Goal: Entertainment & Leisure: Consume media (video, audio)

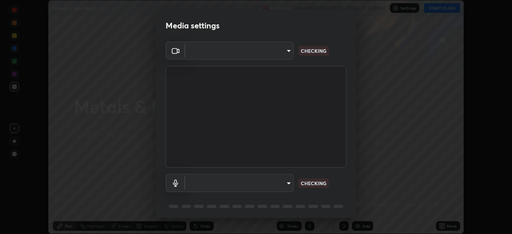
scroll to position [28, 0]
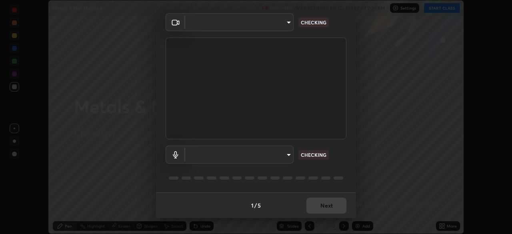
type input "c7661abdb2026871ead36f205add4b28eed2acd2256a3062a57d90756d6a7fda"
type input "96fcf24ad01b3a7b421b329ab36215e194257b873513e221a7a03126c554046f"
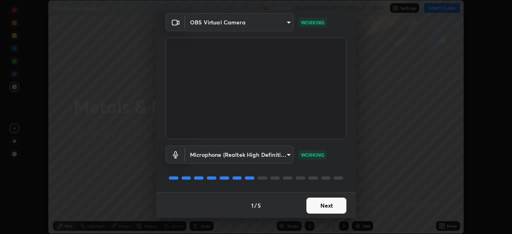
click at [328, 205] on button "Next" at bounding box center [326, 206] width 40 height 16
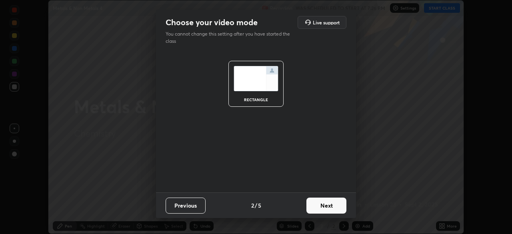
scroll to position [0, 0]
click at [328, 205] on button "Next" at bounding box center [326, 206] width 40 height 16
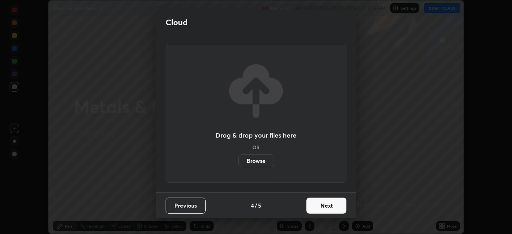
click at [326, 206] on button "Next" at bounding box center [326, 206] width 40 height 16
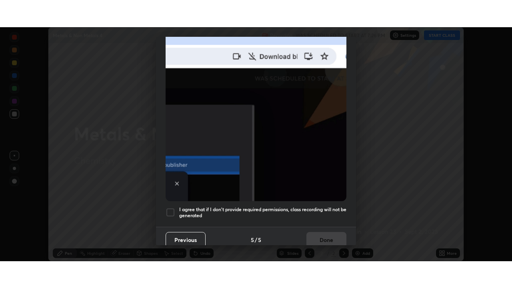
scroll to position [192, 0]
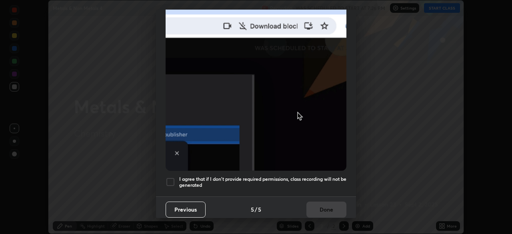
click at [170, 177] on div at bounding box center [171, 182] width 10 height 10
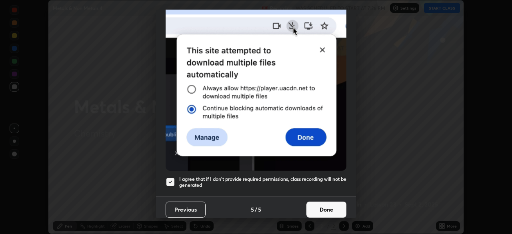
click at [333, 204] on button "Done" at bounding box center [326, 210] width 40 height 16
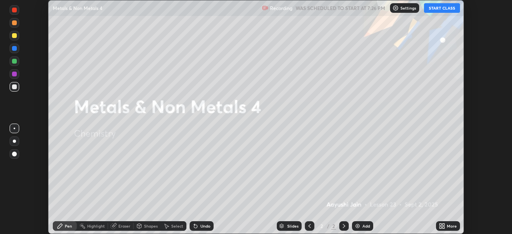
click at [434, 7] on button "START CLASS" at bounding box center [442, 8] width 36 height 10
click at [441, 225] on icon at bounding box center [441, 225] width 2 height 2
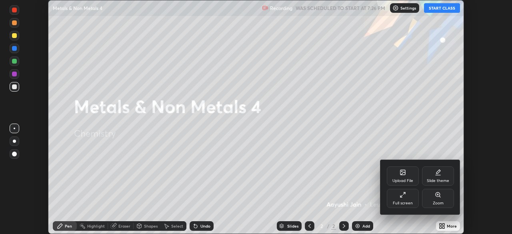
click at [402, 190] on div "Full screen" at bounding box center [403, 198] width 32 height 19
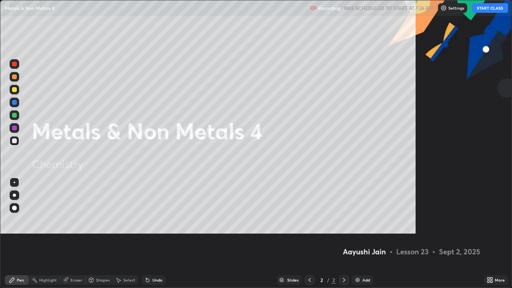
scroll to position [288, 512]
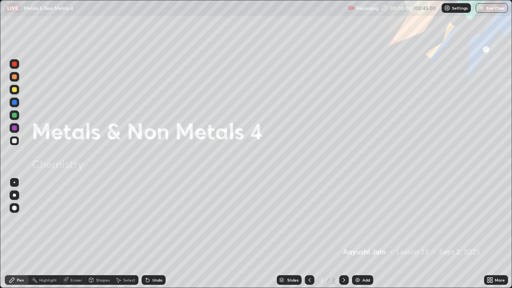
click at [356, 234] on img at bounding box center [357, 280] width 6 height 6
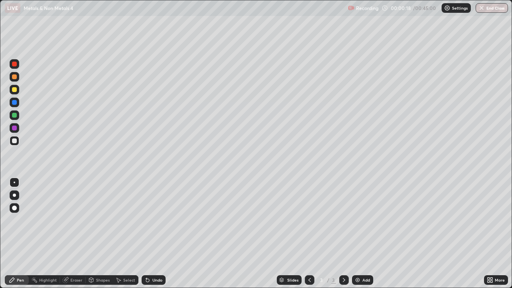
click at [14, 196] on div at bounding box center [14, 195] width 3 height 3
click at [12, 91] on div at bounding box center [14, 89] width 5 height 5
click at [14, 142] on div at bounding box center [14, 140] width 5 height 5
click at [16, 129] on div at bounding box center [14, 128] width 5 height 5
click at [12, 142] on div at bounding box center [14, 140] width 5 height 5
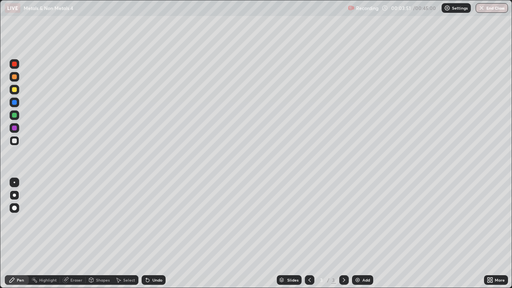
click at [150, 234] on div "Undo" at bounding box center [154, 280] width 24 height 10
click at [365, 234] on div "Add" at bounding box center [366, 280] width 8 height 4
click at [16, 91] on div at bounding box center [14, 89] width 5 height 5
click at [156, 234] on div "Undo" at bounding box center [157, 280] width 10 height 4
click at [154, 234] on div "Undo" at bounding box center [157, 280] width 10 height 4
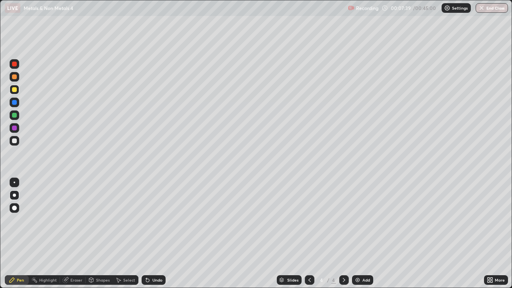
click at [12, 140] on div at bounding box center [14, 140] width 5 height 5
click at [152, 234] on div "Undo" at bounding box center [157, 280] width 10 height 4
click at [151, 234] on div "Undo" at bounding box center [154, 280] width 24 height 10
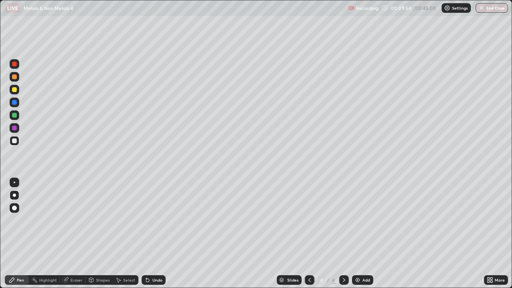
click at [149, 234] on icon at bounding box center [147, 280] width 6 height 6
click at [150, 234] on div "Undo" at bounding box center [154, 280] width 24 height 10
click at [152, 234] on div "Undo" at bounding box center [157, 280] width 10 height 4
click at [154, 234] on div "Undo" at bounding box center [157, 280] width 10 height 4
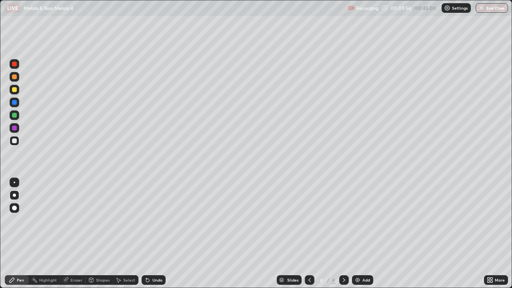
click at [155, 234] on div "Undo" at bounding box center [157, 280] width 10 height 4
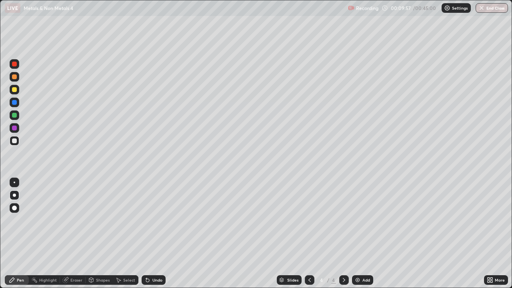
click at [155, 234] on div "Undo" at bounding box center [157, 280] width 10 height 4
click at [154, 234] on div "Undo" at bounding box center [157, 280] width 10 height 4
click at [11, 88] on div at bounding box center [15, 90] width 10 height 10
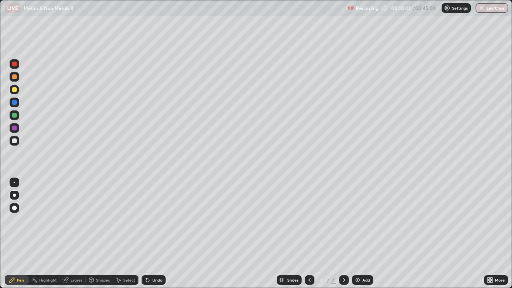
click at [16, 140] on div at bounding box center [14, 140] width 5 height 5
click at [358, 234] on img at bounding box center [357, 280] width 6 height 6
click at [15, 90] on div at bounding box center [14, 89] width 5 height 5
click at [15, 140] on div at bounding box center [14, 140] width 5 height 5
click at [96, 234] on div "Shapes" at bounding box center [103, 280] width 14 height 4
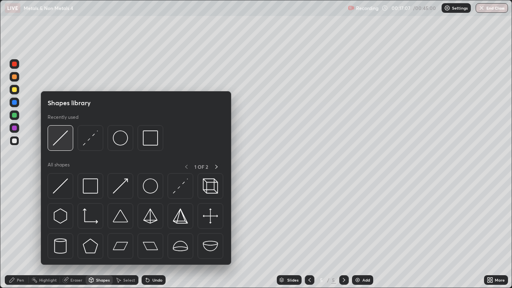
click at [64, 143] on img at bounding box center [60, 137] width 15 height 15
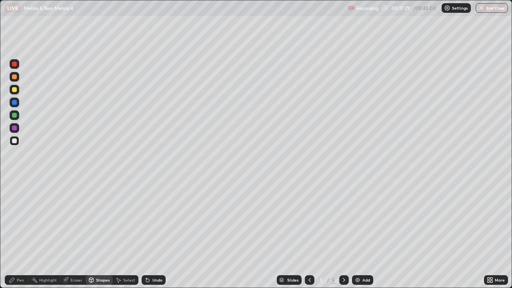
click at [24, 234] on div "Pen" at bounding box center [17, 280] width 24 height 10
click at [16, 89] on div at bounding box center [14, 89] width 5 height 5
click at [14, 140] on div at bounding box center [14, 140] width 5 height 5
click at [401, 234] on div "Slides 5 / 5 Add" at bounding box center [325, 280] width 318 height 16
click at [366, 234] on div "Add" at bounding box center [366, 280] width 8 height 4
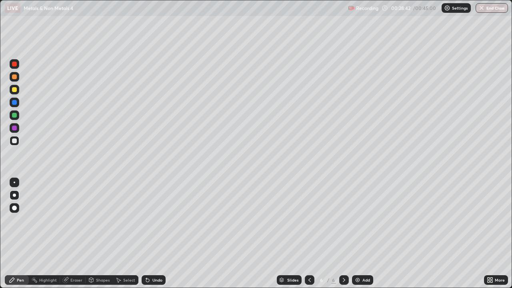
click at [356, 234] on img at bounding box center [357, 280] width 6 height 6
click at [82, 234] on div "Eraser" at bounding box center [73, 280] width 26 height 16
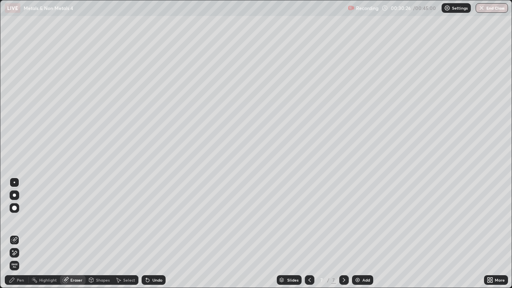
click at [15, 234] on div "Pen" at bounding box center [17, 280] width 24 height 10
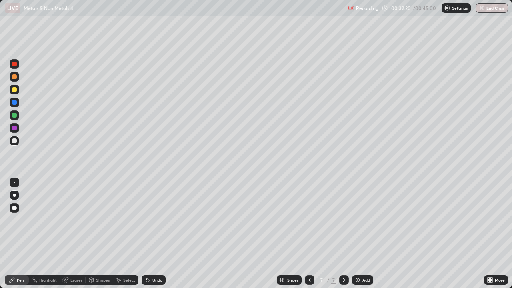
click at [154, 234] on div "Undo" at bounding box center [157, 280] width 10 height 4
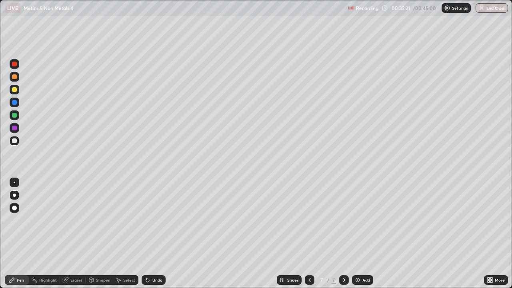
click at [156, 234] on div "Undo" at bounding box center [157, 280] width 10 height 4
click at [157, 234] on div "Undo" at bounding box center [157, 280] width 10 height 4
click at [16, 130] on div at bounding box center [14, 128] width 5 height 5
click at [156, 234] on div "Undo" at bounding box center [157, 280] width 10 height 4
click at [10, 145] on div at bounding box center [15, 140] width 10 height 13
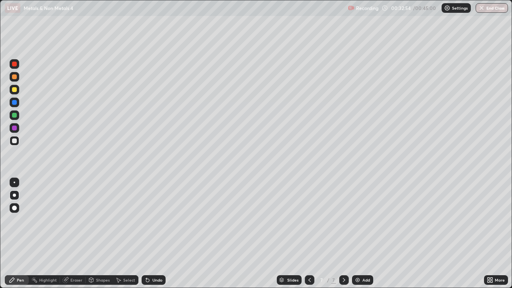
click at [16, 127] on div at bounding box center [14, 128] width 5 height 5
click at [14, 141] on div at bounding box center [14, 140] width 5 height 5
click at [78, 234] on div "Eraser" at bounding box center [76, 280] width 12 height 4
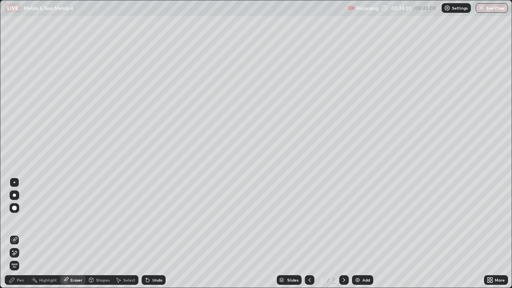
click at [20, 234] on div "Pen" at bounding box center [20, 280] width 7 height 4
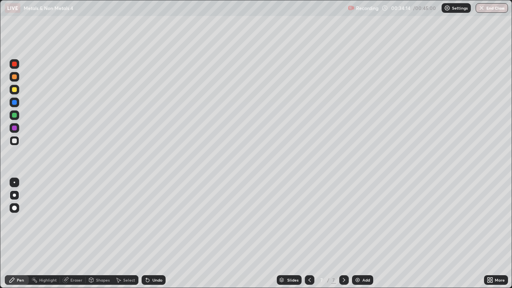
click at [70, 234] on div "Eraser" at bounding box center [76, 280] width 12 height 4
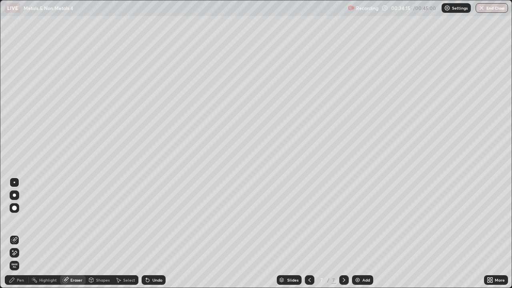
click at [22, 234] on div "Pen" at bounding box center [17, 280] width 24 height 10
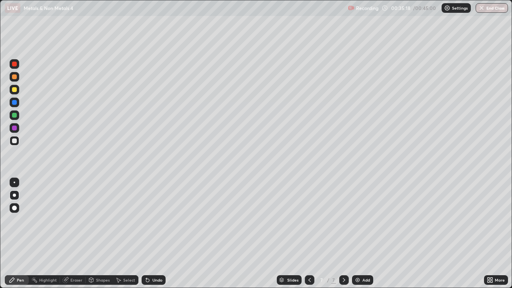
click at [18, 91] on div at bounding box center [15, 90] width 10 height 10
click at [483, 8] on img "button" at bounding box center [481, 8] width 6 height 6
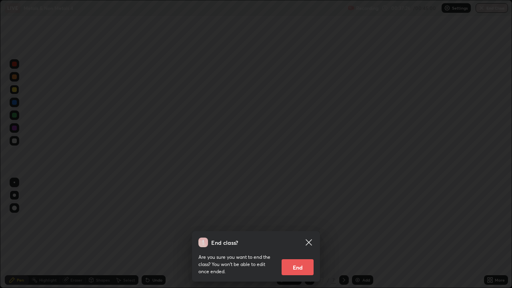
click at [300, 234] on button "End" at bounding box center [298, 267] width 32 height 16
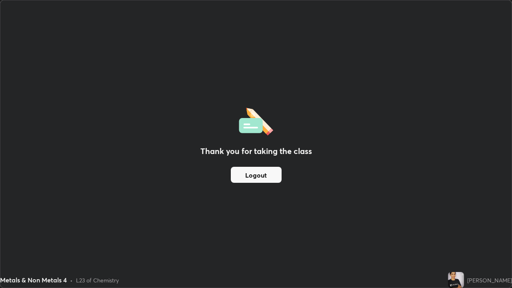
click at [266, 172] on button "Logout" at bounding box center [256, 175] width 51 height 16
